Goal: Information Seeking & Learning: Learn about a topic

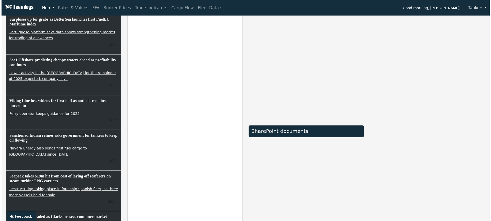
scroll to position [25, 0]
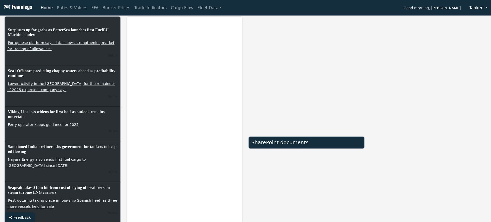
click at [466, 3] on button "Tankers" at bounding box center [478, 8] width 25 height 10
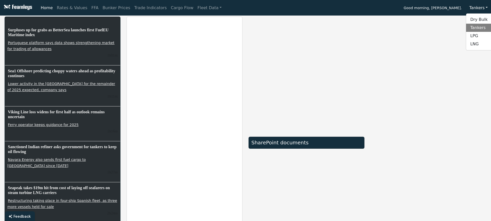
click at [478, 8] on button "Tankers" at bounding box center [478, 8] width 25 height 10
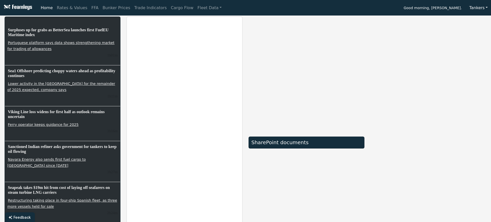
click at [478, 8] on button "Tankers" at bounding box center [478, 8] width 25 height 10
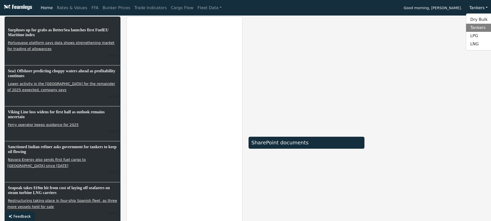
click at [477, 29] on link "Tankers" at bounding box center [486, 28] width 40 height 8
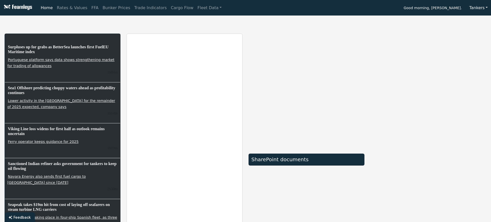
scroll to position [0, 0]
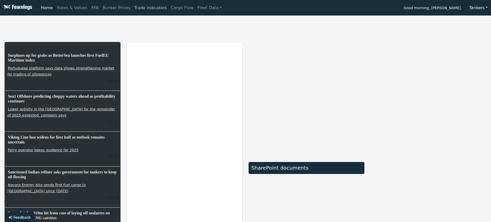
click at [132, 6] on link "Trade Indicators" at bounding box center [150, 8] width 37 height 10
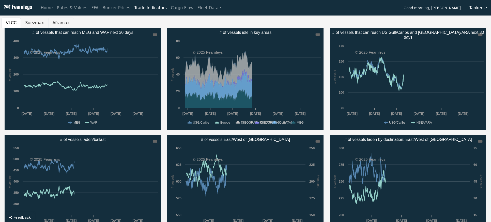
click at [50, 21] on button "Aframax" at bounding box center [61, 23] width 26 height 11
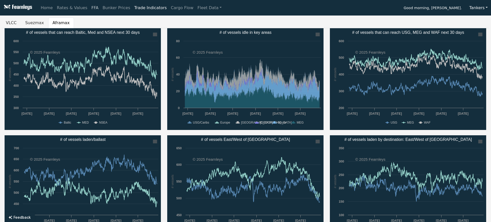
click at [90, 7] on link "FFA" at bounding box center [94, 8] width 11 height 10
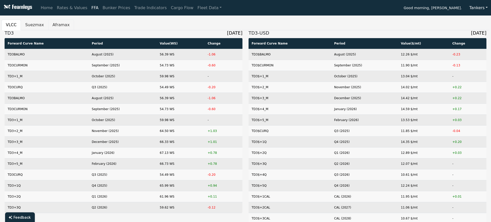
click at [51, 25] on button "Aframax" at bounding box center [61, 25] width 26 height 11
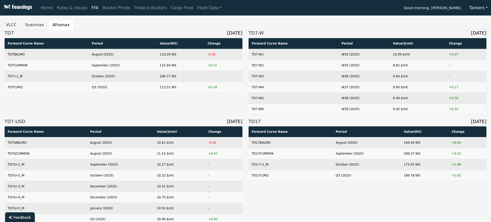
click at [11, 22] on button "VLCC" at bounding box center [11, 25] width 19 height 11
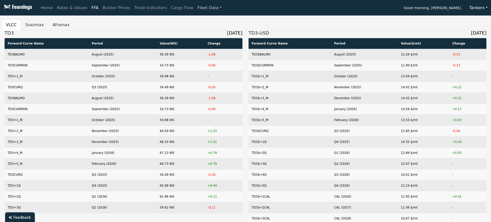
click at [200, 7] on link "Fleet Data" at bounding box center [209, 8] width 28 height 10
click at [200, 6] on link "Fleet Data" at bounding box center [209, 8] width 28 height 10
click at [200, 21] on link "Fleet Stats" at bounding box center [216, 22] width 32 height 10
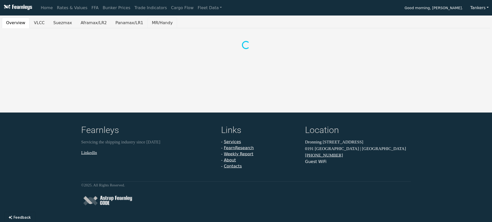
click at [147, 22] on button "MR/Handy" at bounding box center [161, 23] width 29 height 11
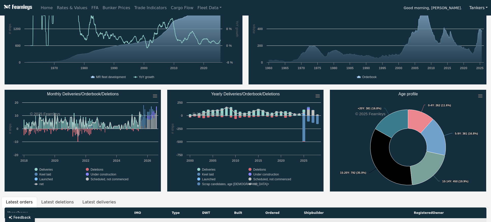
scroll to position [76, 0]
